Goal: Navigation & Orientation: Understand site structure

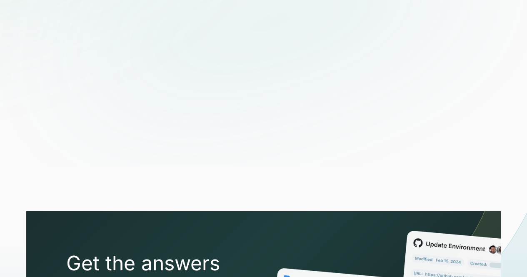
scroll to position [2923, 0]
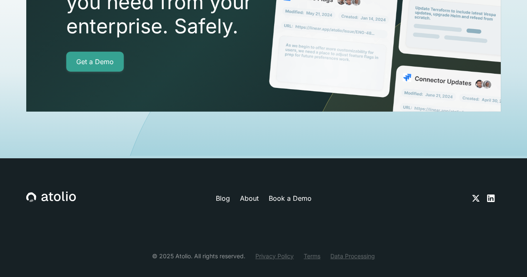
click at [486, 193] on icon at bounding box center [491, 198] width 10 height 10
click at [269, 252] on link "Privacy Policy" at bounding box center [275, 256] width 38 height 9
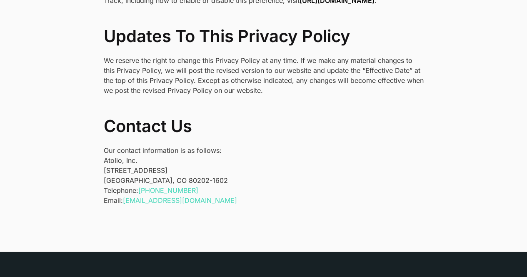
scroll to position [2861, 0]
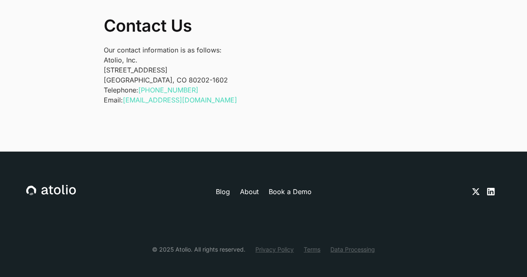
click at [247, 187] on link "About" at bounding box center [249, 192] width 19 height 10
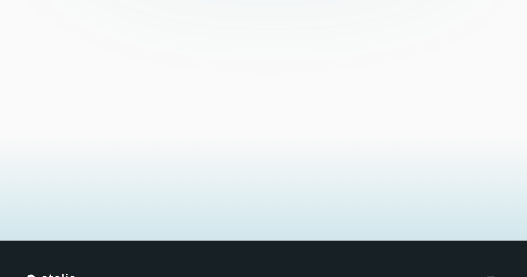
scroll to position [2012, 0]
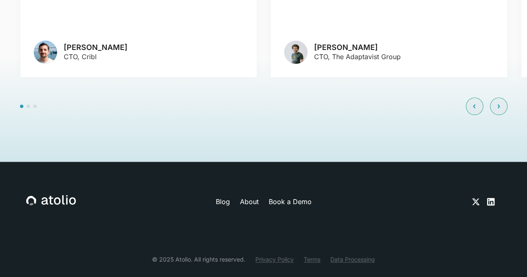
click at [495, 197] on icon at bounding box center [491, 202] width 10 height 10
